Goal: Transaction & Acquisition: Purchase product/service

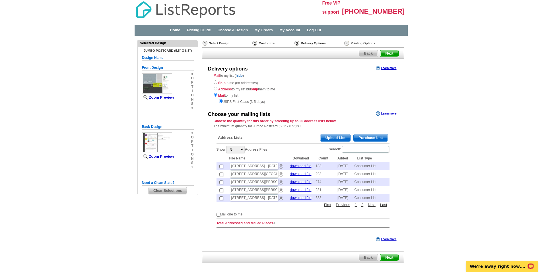
click at [372, 137] on span "Purchase List" at bounding box center [371, 138] width 34 height 7
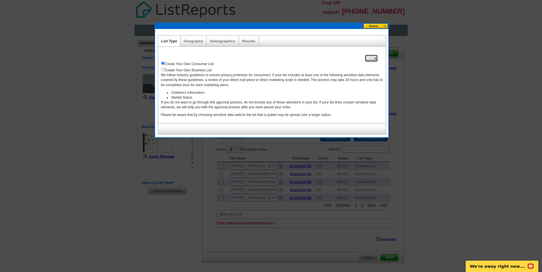
click at [372, 57] on span "Next" at bounding box center [371, 58] width 12 height 7
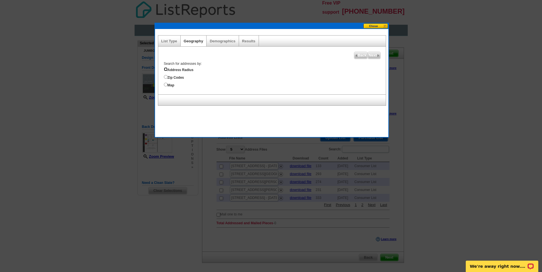
click at [166, 69] on input "Address Radius" at bounding box center [166, 69] width 4 height 4
radio input "true"
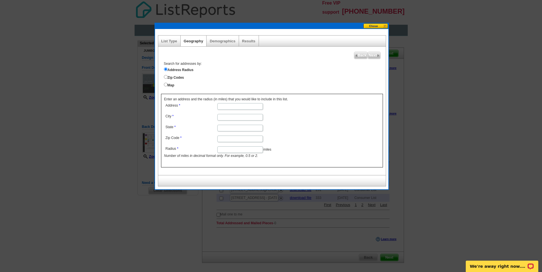
click at [227, 107] on input "Address" at bounding box center [240, 106] width 46 height 7
type input "[STREET_ADDRESS]"
type input "[PERSON_NAME]"
type input "SC"
type input "29670"
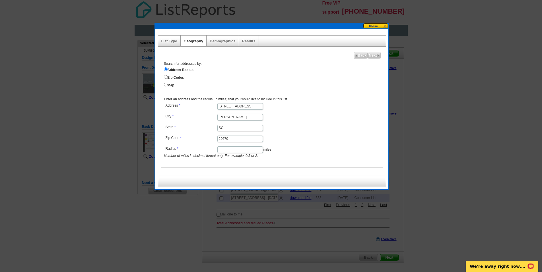
click at [228, 149] on input "Radius" at bounding box center [240, 150] width 46 height 7
type input "1"
click at [372, 55] on span "Next" at bounding box center [374, 55] width 12 height 7
select select
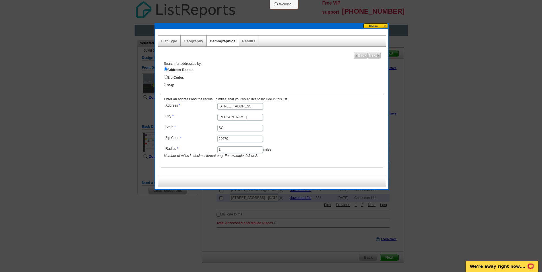
select select
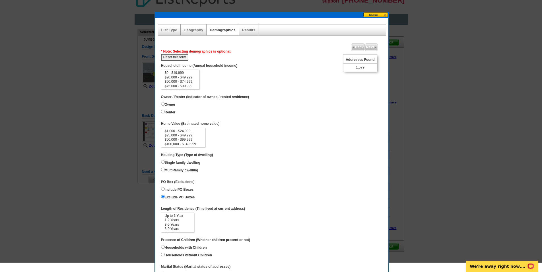
scroll to position [28, 0]
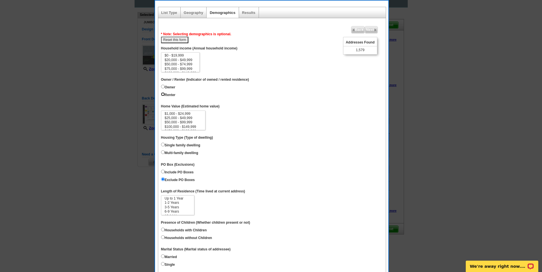
click at [162, 94] on input "Renter" at bounding box center [163, 94] width 4 height 4
radio input "true"
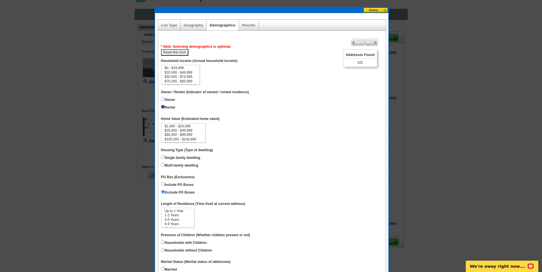
scroll to position [7, 0]
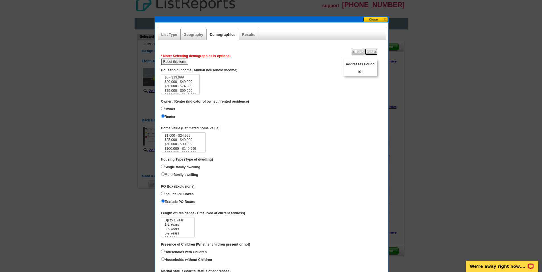
click at [371, 52] on span "Next" at bounding box center [371, 51] width 12 height 7
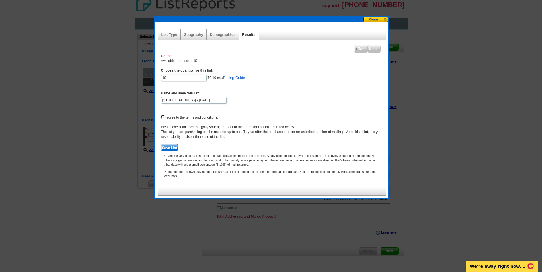
click at [163, 116] on input "checkbox" at bounding box center [163, 117] width 4 height 4
checkbox input "true"
click at [377, 18] on button at bounding box center [375, 19] width 25 height 5
